Goal: Task Accomplishment & Management: Manage account settings

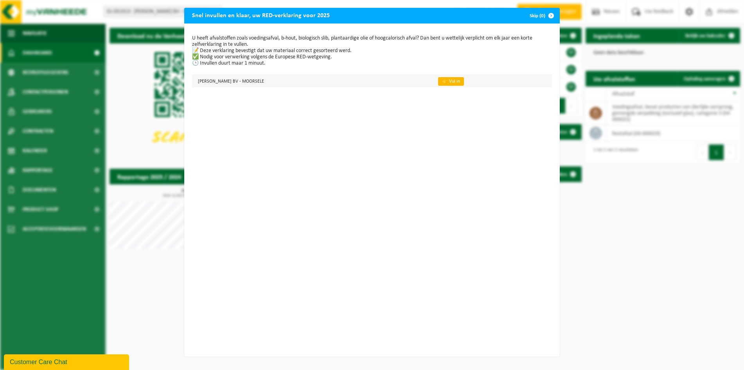
click at [450, 84] on link "👉 Vul in" at bounding box center [451, 81] width 26 height 9
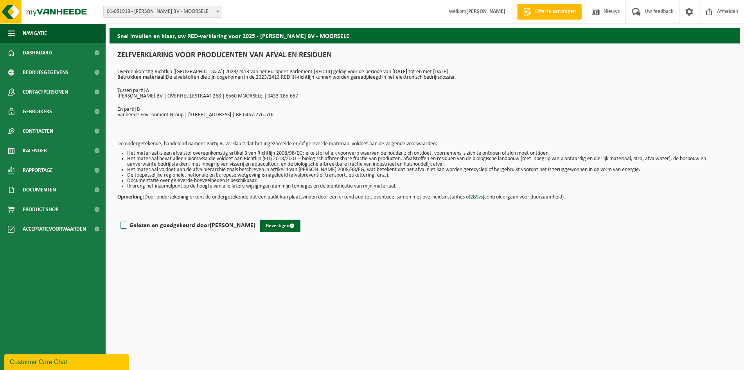
click at [120, 226] on label "Gelezen en goedgekeurd door Alain Libbrecht" at bounding box center [187, 225] width 137 height 12
click at [255, 216] on input "Gelezen en goedgekeurd door Alain Libbrecht" at bounding box center [255, 215] width 0 height 0
checkbox input "true"
click at [275, 226] on button "Bevestigen" at bounding box center [280, 225] width 40 height 13
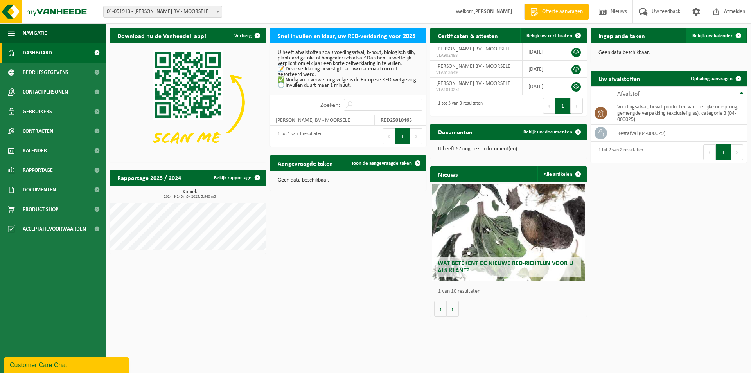
click at [717, 35] on span "Bekijk uw kalender" at bounding box center [712, 35] width 40 height 5
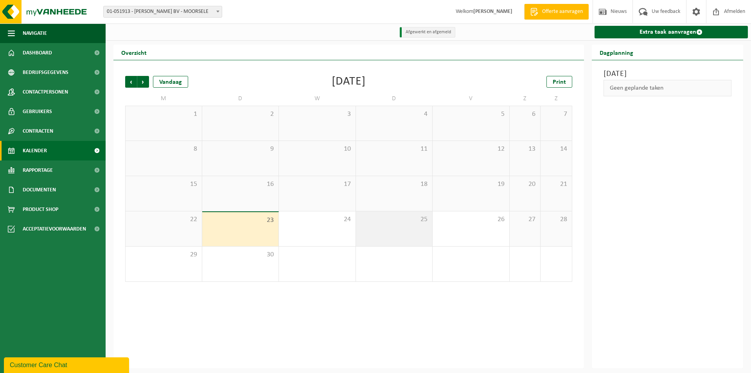
click at [402, 226] on div "25" at bounding box center [394, 228] width 77 height 35
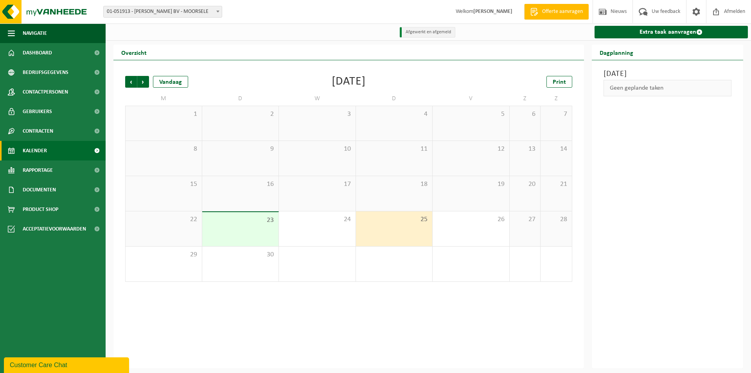
click at [404, 226] on div "25" at bounding box center [394, 228] width 77 height 35
click at [253, 232] on div "23" at bounding box center [240, 229] width 77 height 34
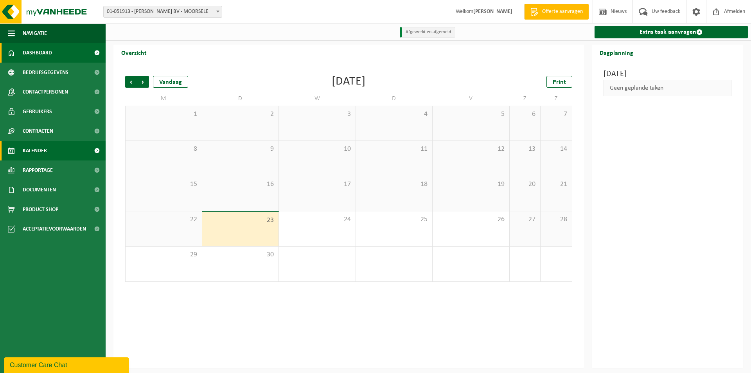
click at [66, 52] on link "Dashboard" at bounding box center [53, 53] width 106 height 20
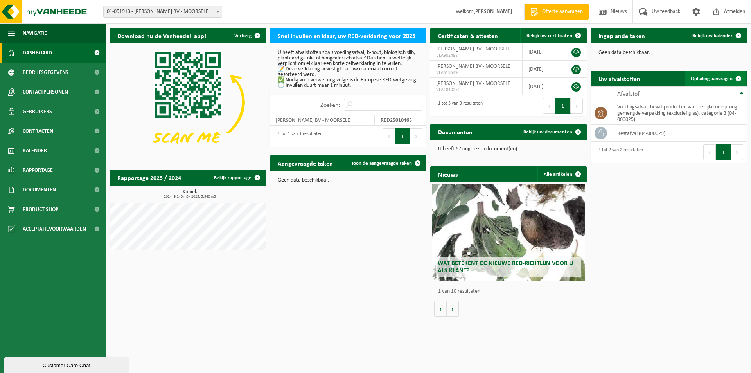
click at [704, 79] on span "Ophaling aanvragen" at bounding box center [712, 78] width 42 height 5
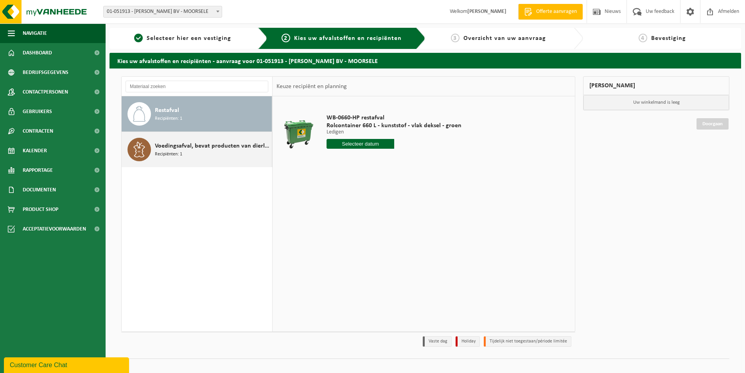
click at [217, 144] on span "Voedingsafval, bevat producten van dierlijke oorsprong, gemengde verpakking (ex…" at bounding box center [212, 145] width 115 height 9
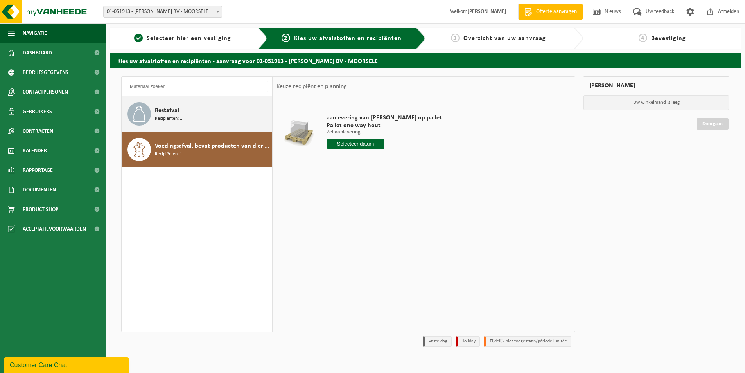
click at [233, 119] on div "Restafval Recipiënten: 1" at bounding box center [212, 113] width 115 height 23
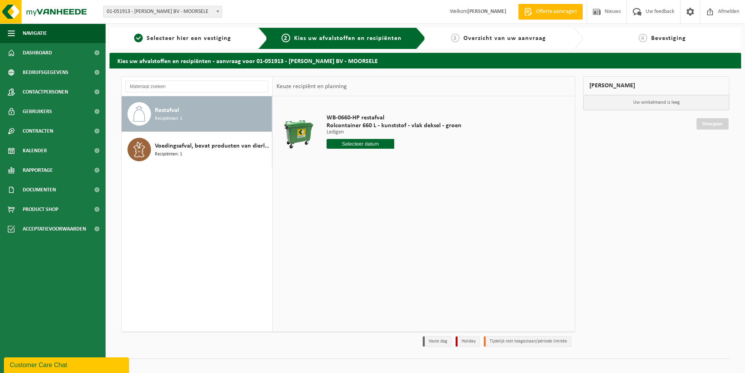
click at [351, 145] on input "text" at bounding box center [361, 144] width 68 height 10
click at [375, 225] on div "25" at bounding box center [375, 225] width 14 height 13
type input "Van 2025-09-25"
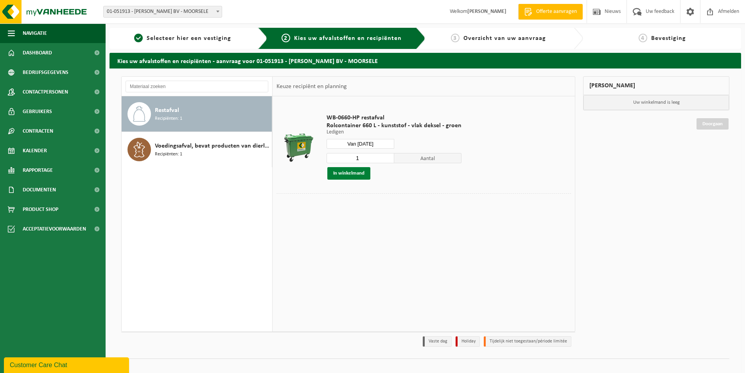
click at [352, 173] on button "In winkelmand" at bounding box center [348, 173] width 43 height 13
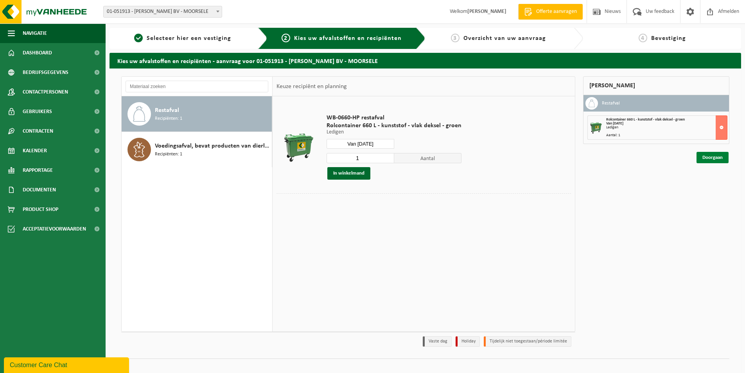
click at [707, 160] on link "Doorgaan" at bounding box center [713, 157] width 32 height 11
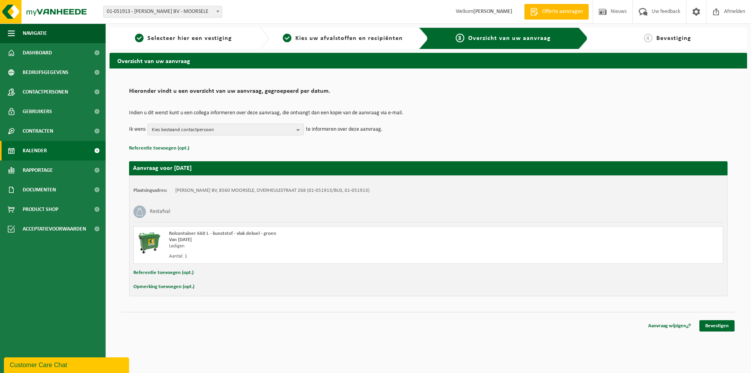
click at [42, 151] on span "Kalender" at bounding box center [35, 151] width 24 height 20
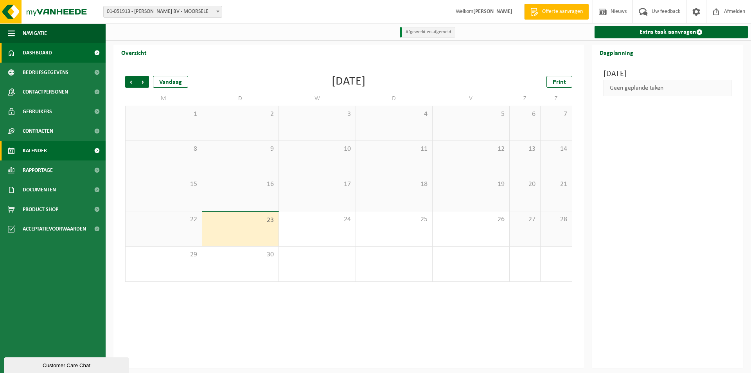
click at [49, 57] on span "Dashboard" at bounding box center [37, 53] width 29 height 20
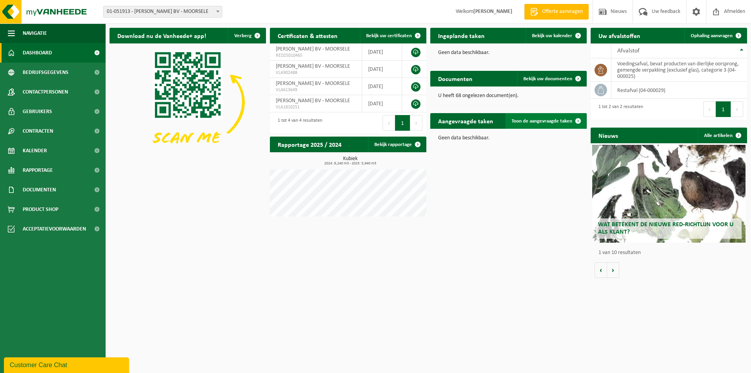
click at [534, 124] on link "Toon de aangevraagde taken" at bounding box center [545, 121] width 81 height 16
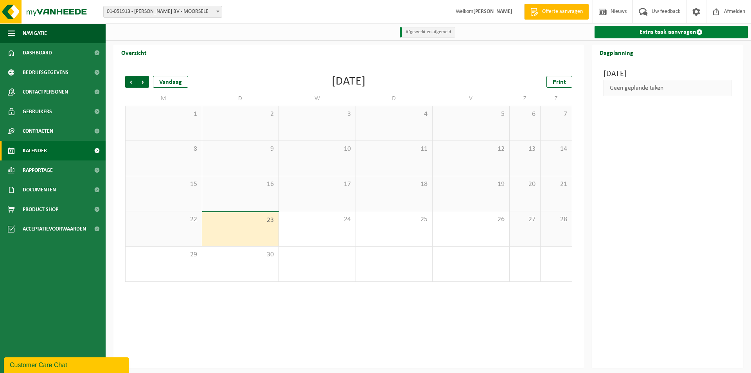
click at [642, 32] on link "Extra taak aanvragen" at bounding box center [672, 32] width 154 height 13
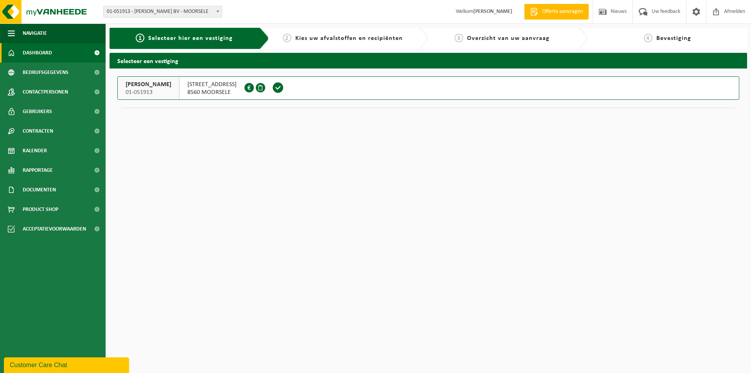
click at [36, 49] on span "Dashboard" at bounding box center [37, 53] width 29 height 20
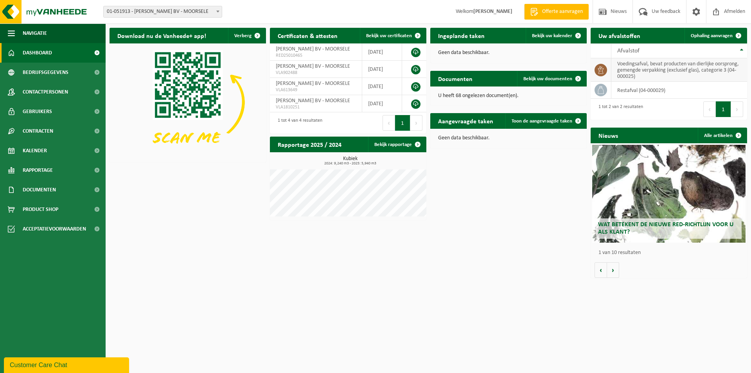
click at [668, 70] on td "voedingsafval, bevat producten van dierlijke oorsprong, gemengde verpakking (ex…" at bounding box center [679, 69] width 136 height 23
click at [742, 52] on th "Afvalstof" at bounding box center [679, 50] width 136 height 15
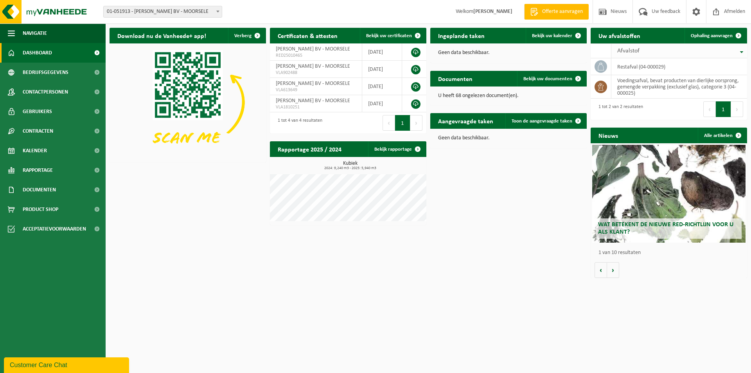
click at [744, 49] on th "Afvalstof" at bounding box center [679, 50] width 136 height 15
drag, startPoint x: 377, startPoint y: 275, endPoint x: 386, endPoint y: 273, distance: 9.7
click at [380, 275] on div "Download nu de Vanheede+ app! Verberg Certificaten & attesten Bekijk uw certifi…" at bounding box center [429, 153] width 642 height 258
click at [595, 88] on span at bounding box center [601, 90] width 13 height 13
click at [610, 90] on td at bounding box center [601, 90] width 21 height 17
